Goal: Task Accomplishment & Management: Manage account settings

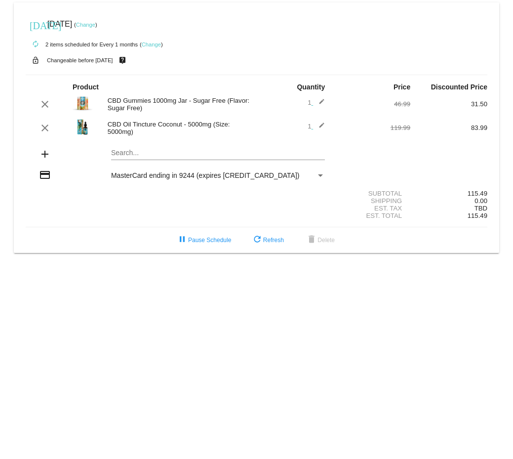
click at [318, 125] on mat-icon "edit" at bounding box center [319, 128] width 12 height 12
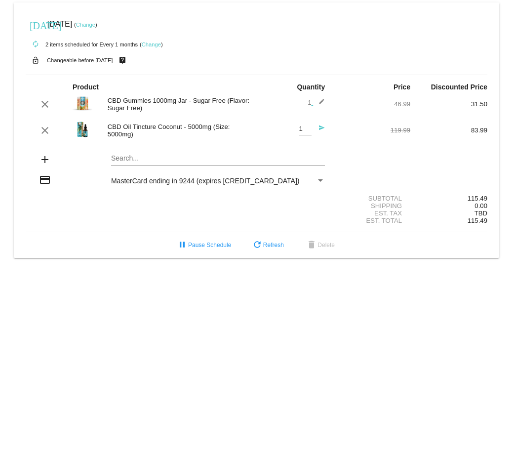
click at [319, 127] on mat-icon "send" at bounding box center [319, 130] width 12 height 12
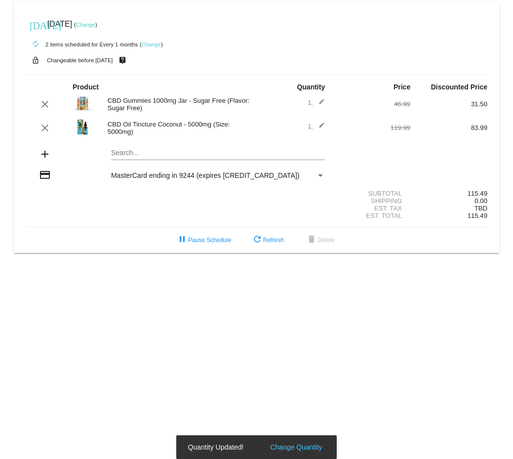
click at [319, 127] on mat-icon "edit" at bounding box center [319, 128] width 12 height 12
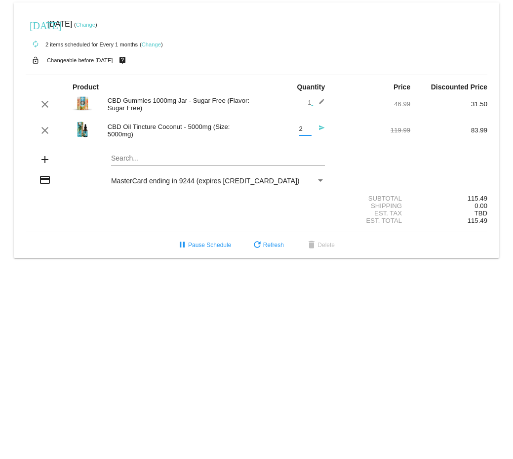
type input "2"
click at [306, 128] on input "2" at bounding box center [305, 128] width 12 height 7
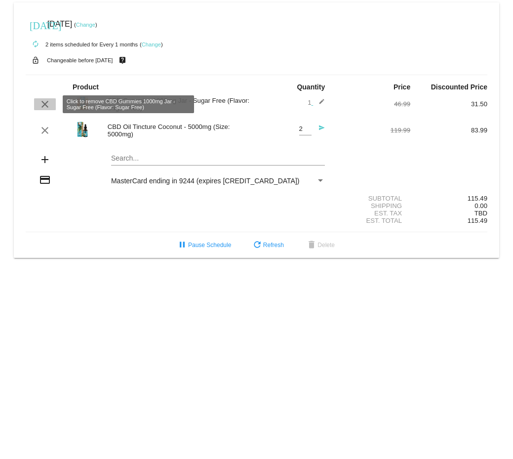
click at [45, 108] on mat-icon "clear" at bounding box center [45, 104] width 12 height 12
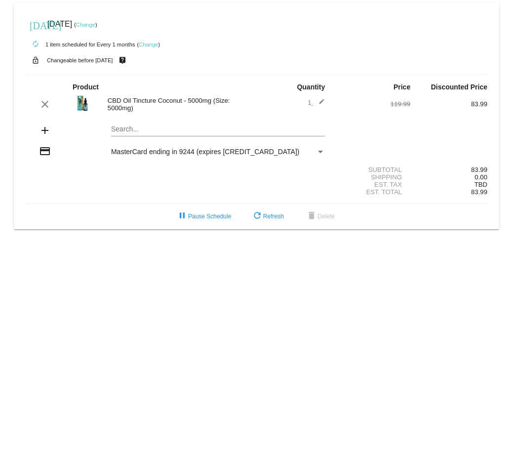
click at [322, 102] on mat-icon "edit" at bounding box center [319, 104] width 12 height 12
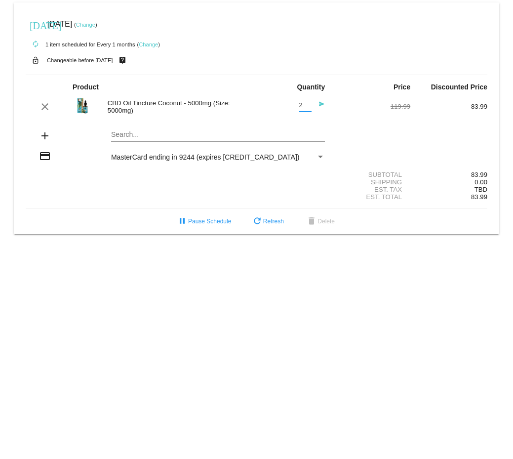
type input "2"
click at [309, 103] on input "2" at bounding box center [305, 105] width 12 height 7
click at [349, 106] on div "119.99" at bounding box center [371, 106] width 77 height 7
click at [324, 104] on mat-icon "send" at bounding box center [319, 107] width 12 height 12
